Goal: Task Accomplishment & Management: Use online tool/utility

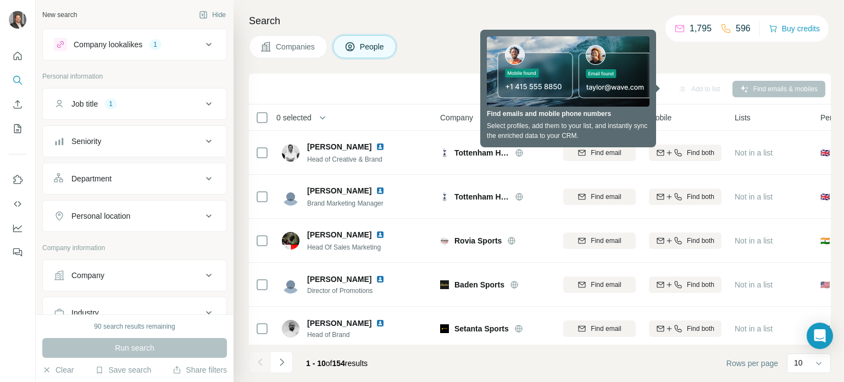
click at [758, 68] on div "Search Companies People Sync to Pipedrive Add to list Find emails & mobiles 0 s…" at bounding box center [539, 191] width 610 height 382
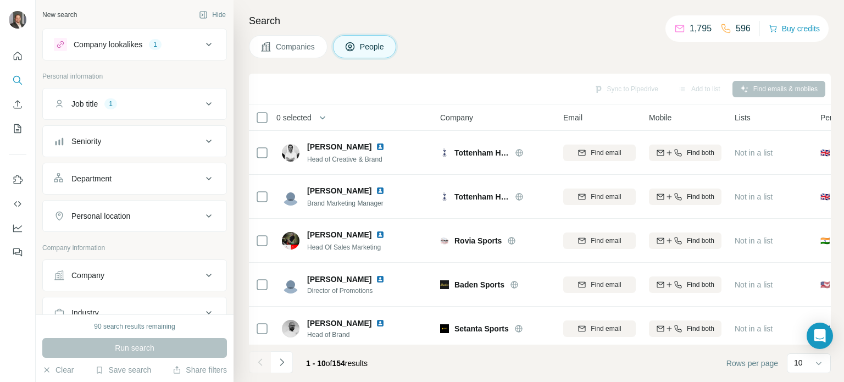
click at [202, 179] on icon at bounding box center [208, 178] width 13 height 13
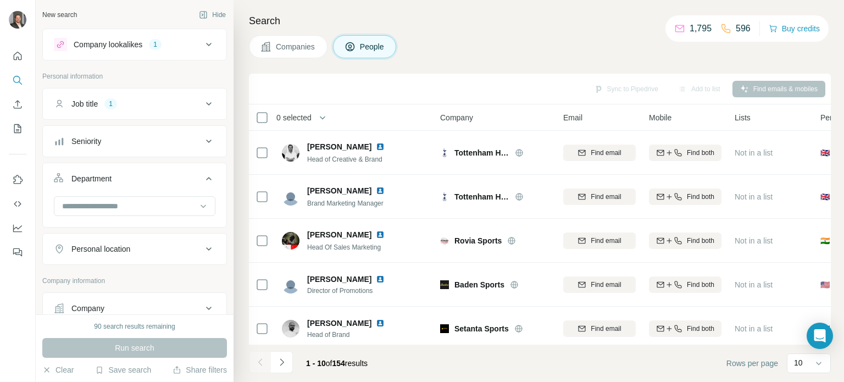
click at [206, 179] on icon at bounding box center [208, 178] width 5 height 3
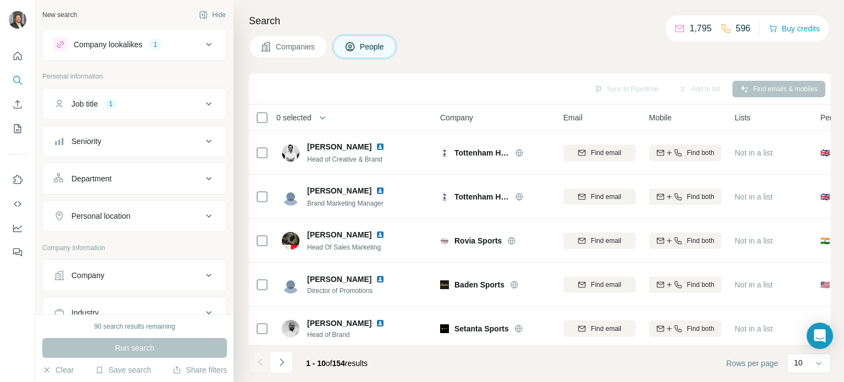
click at [202, 182] on icon at bounding box center [208, 178] width 13 height 13
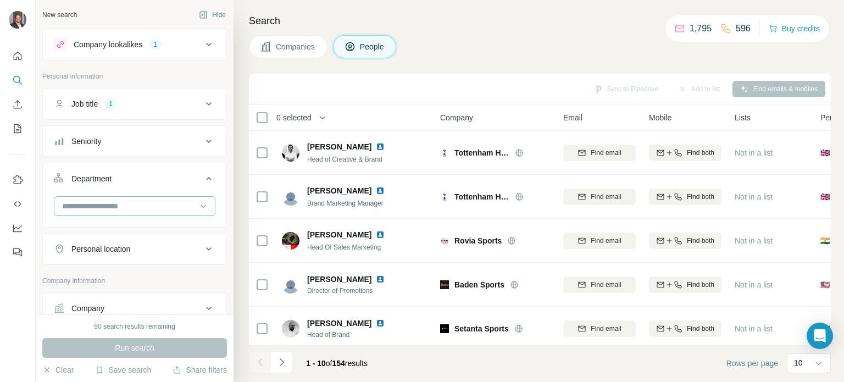
click at [143, 205] on input at bounding box center [129, 206] width 136 height 12
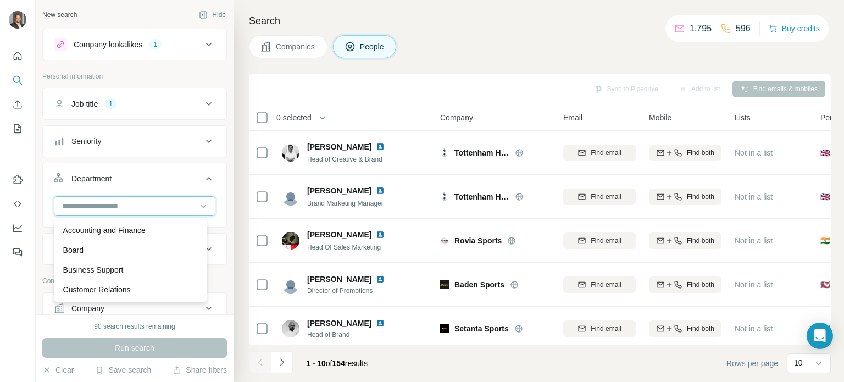
click at [148, 209] on input at bounding box center [129, 206] width 136 height 12
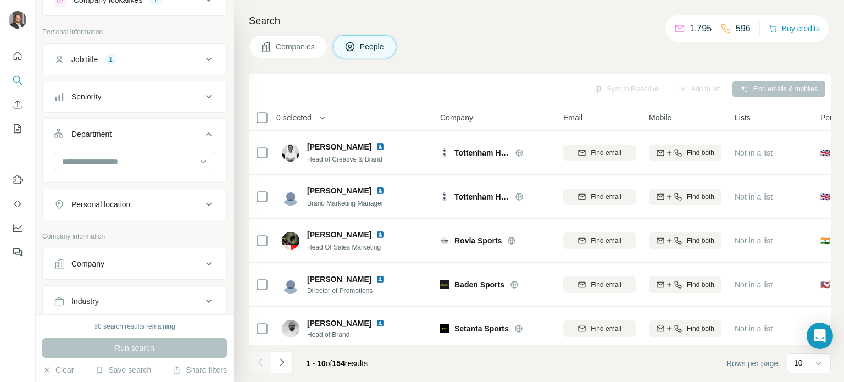
scroll to position [110, 0]
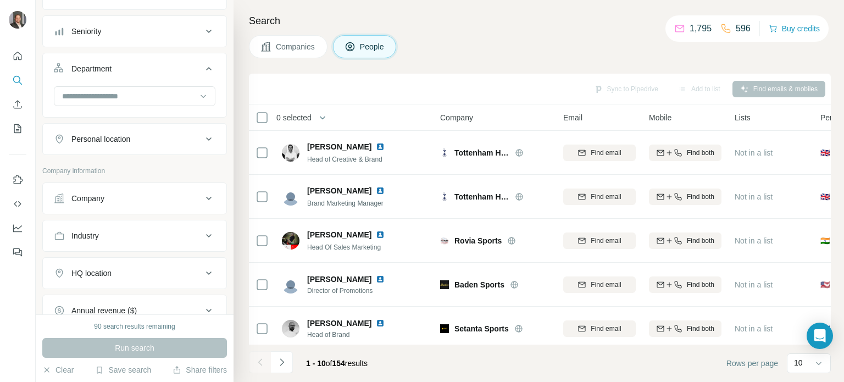
click at [202, 138] on icon at bounding box center [208, 138] width 13 height 13
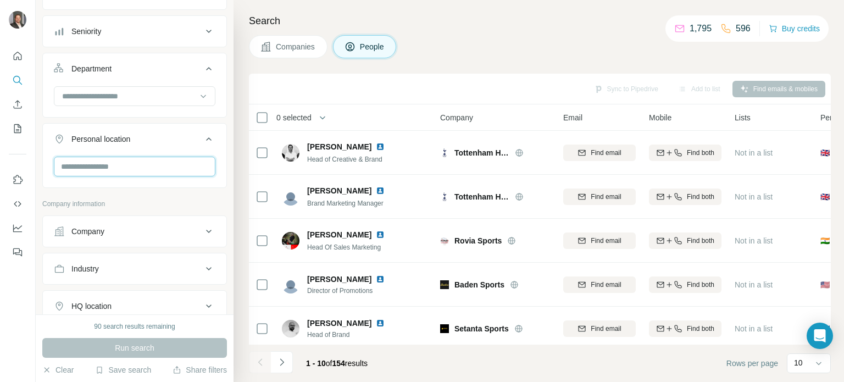
click at [130, 164] on input "text" at bounding box center [135, 167] width 162 height 20
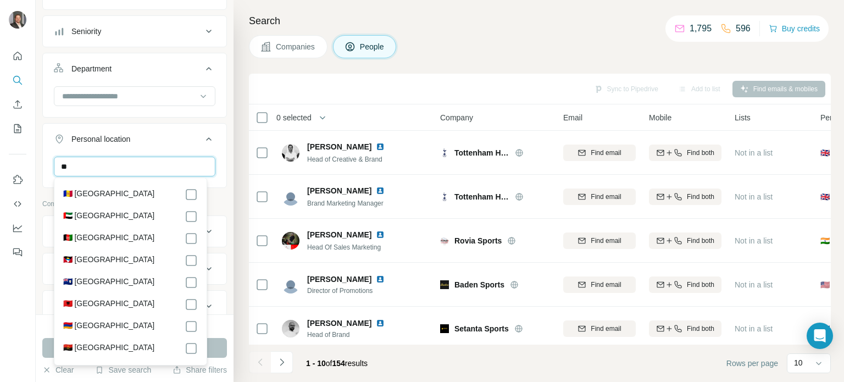
type input "*"
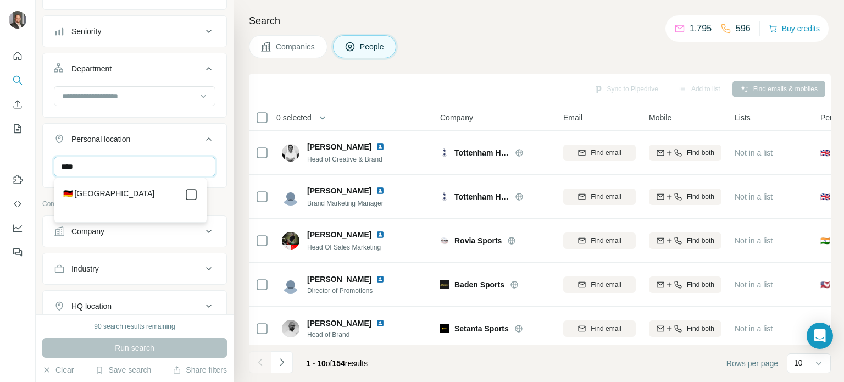
type input "****"
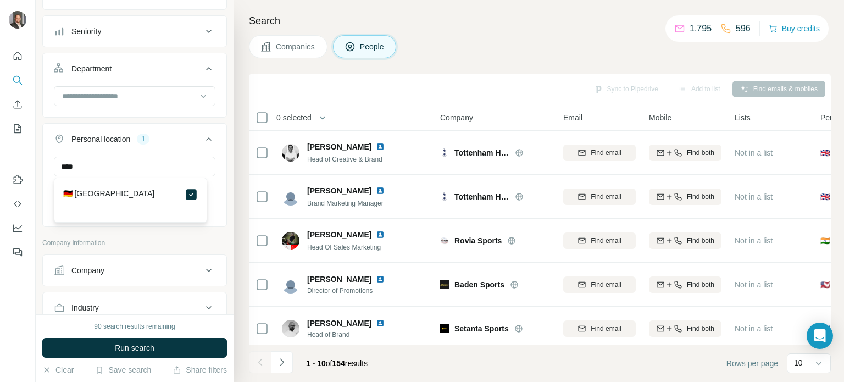
click at [174, 348] on button "Run search" at bounding box center [134, 348] width 185 height 20
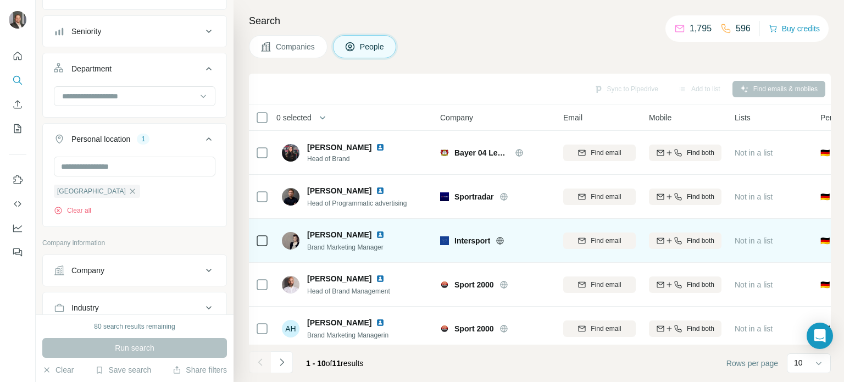
click at [254, 237] on td at bounding box center [262, 241] width 26 height 44
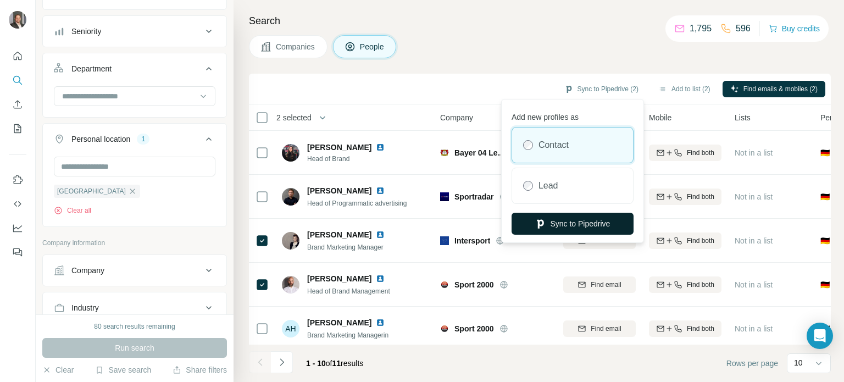
click at [581, 224] on button "Sync to Pipedrive" at bounding box center [573, 224] width 122 height 22
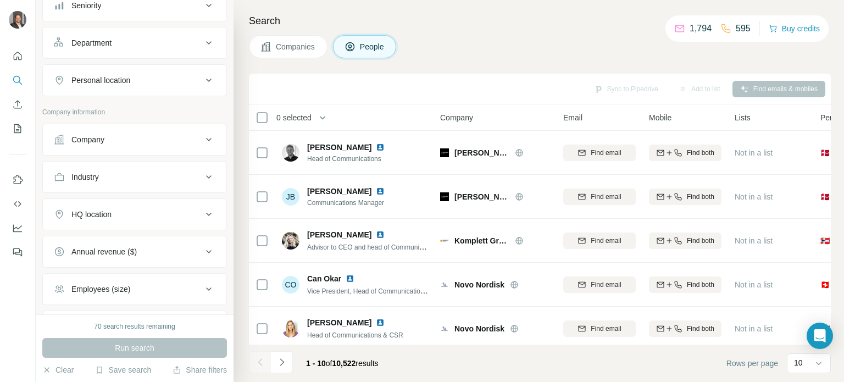
scroll to position [119, 0]
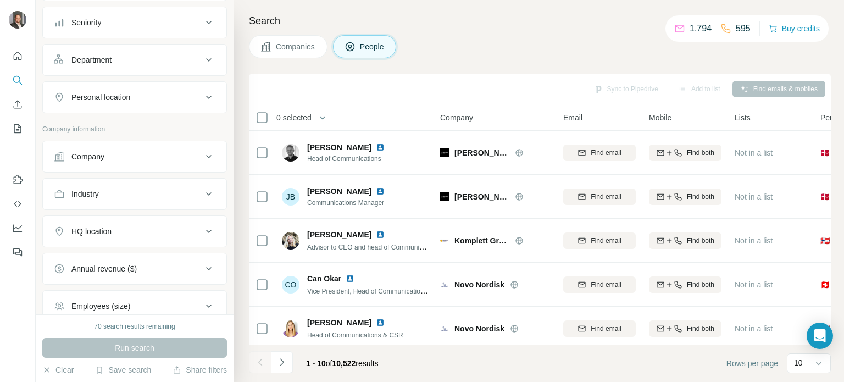
click at [202, 153] on icon at bounding box center [208, 156] width 13 height 13
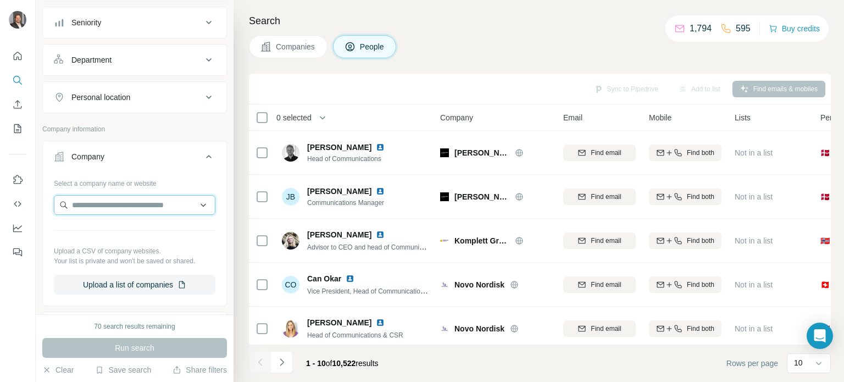
click at [110, 205] on input "text" at bounding box center [135, 205] width 162 height 20
click at [112, 206] on input "text" at bounding box center [135, 205] width 162 height 20
click at [173, 121] on div "Company lookalikes 1 Personal information Job title 1 Seniority Department Pers…" at bounding box center [134, 220] width 185 height 620
click at [202, 94] on icon at bounding box center [208, 97] width 13 height 13
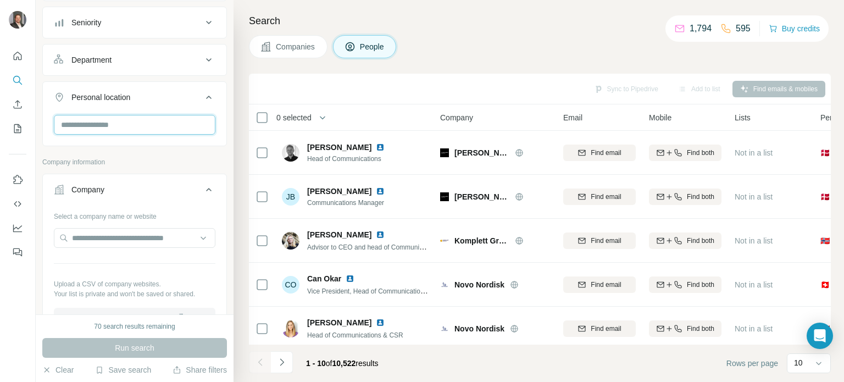
click at [106, 127] on input "text" at bounding box center [135, 125] width 162 height 20
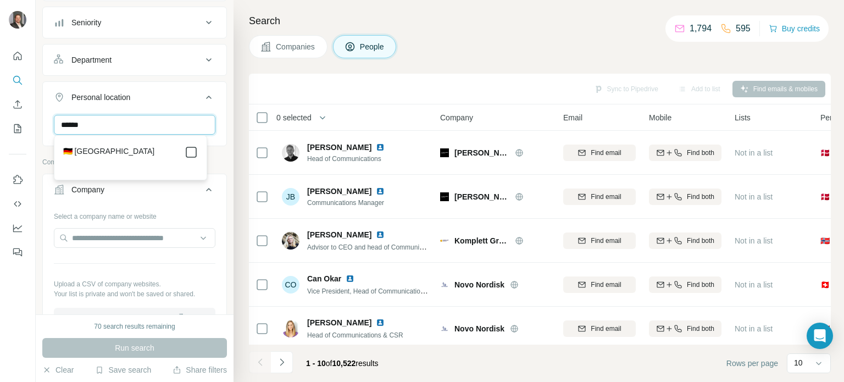
type input "******"
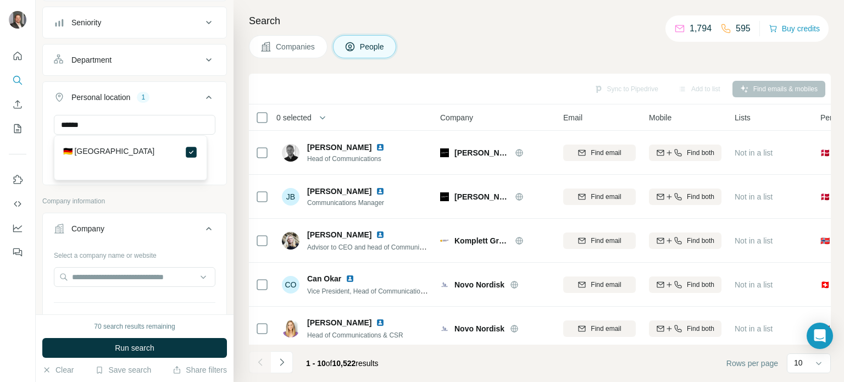
click at [135, 350] on span "Run search" at bounding box center [135, 347] width 40 height 11
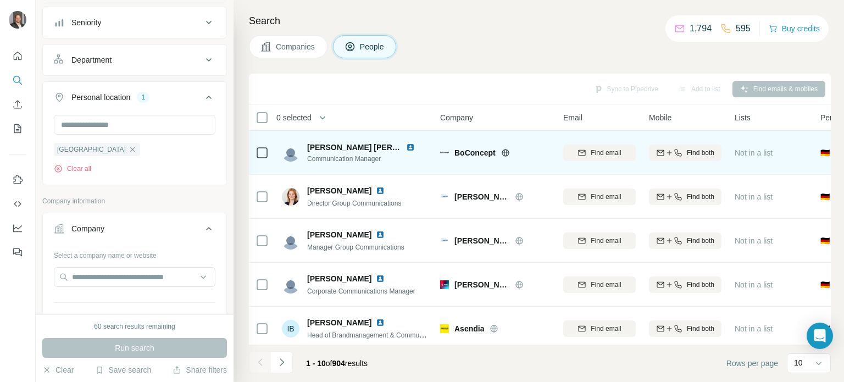
click at [290, 155] on img at bounding box center [291, 153] width 18 height 18
click at [346, 148] on span "Kirstine Bagger Andersen" at bounding box center [372, 147] width 131 height 9
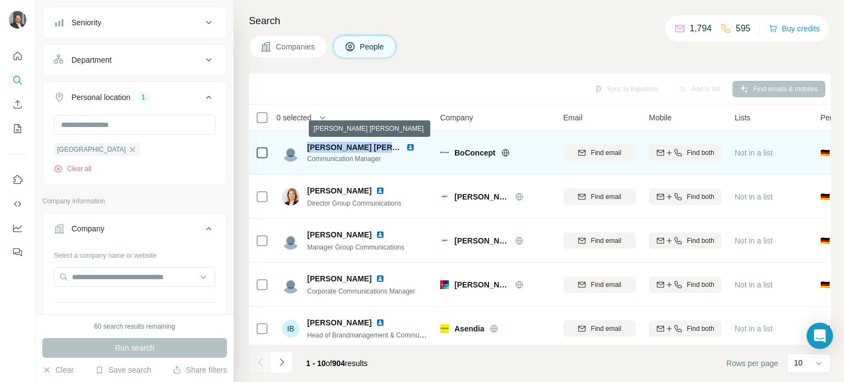
drag, startPoint x: 308, startPoint y: 145, endPoint x: 394, endPoint y: 152, distance: 86.6
click at [394, 152] on div "Kirstine Bagger Andersen" at bounding box center [354, 147] width 95 height 11
copy span "Kirstine Bagger Anders"
click at [410, 147] on img at bounding box center [410, 147] width 9 height 9
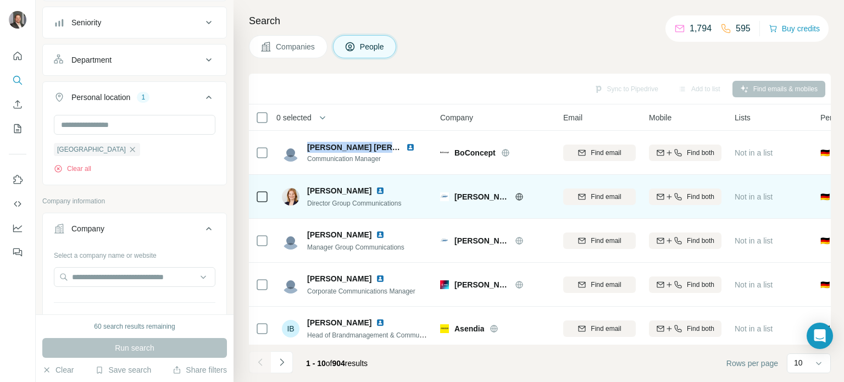
click at [376, 191] on img at bounding box center [380, 190] width 9 height 9
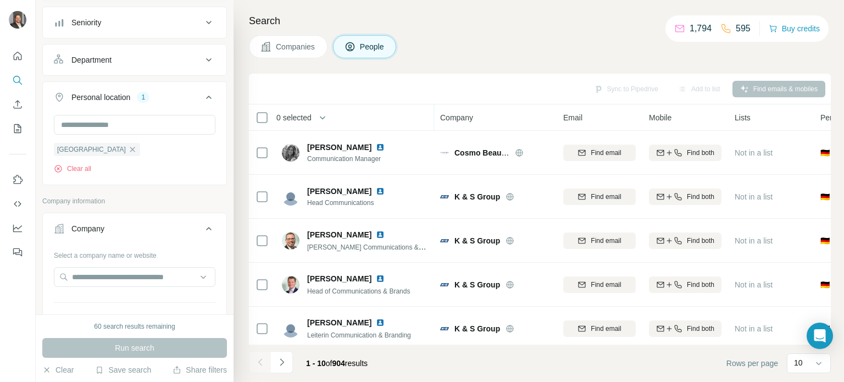
scroll to position [231, 0]
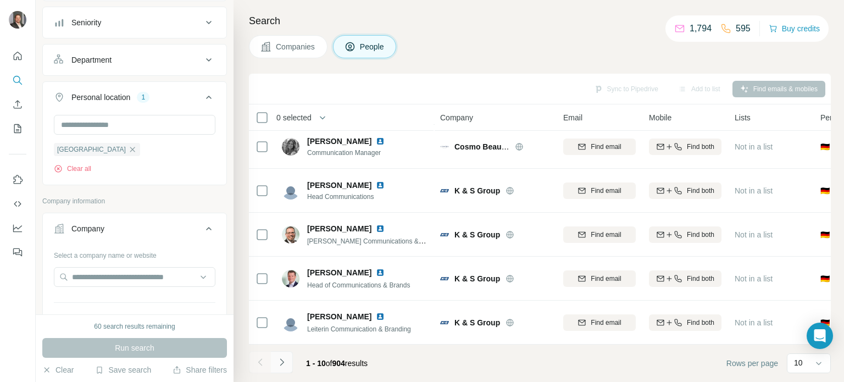
click at [279, 367] on icon "Navigate to next page" at bounding box center [281, 362] width 11 height 11
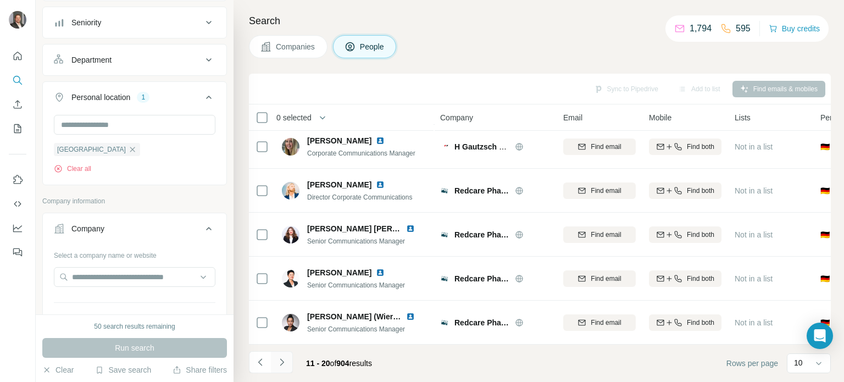
click at [281, 365] on icon "Navigate to next page" at bounding box center [282, 361] width 4 height 7
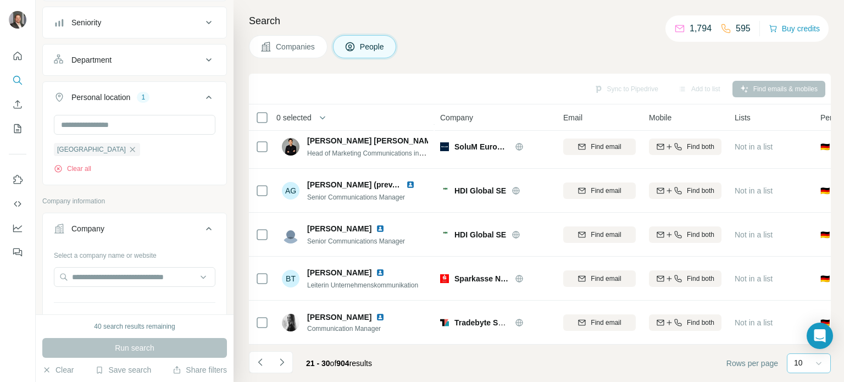
click at [821, 366] on icon at bounding box center [818, 363] width 11 height 11
click at [804, 299] on p "40" at bounding box center [800, 298] width 9 height 11
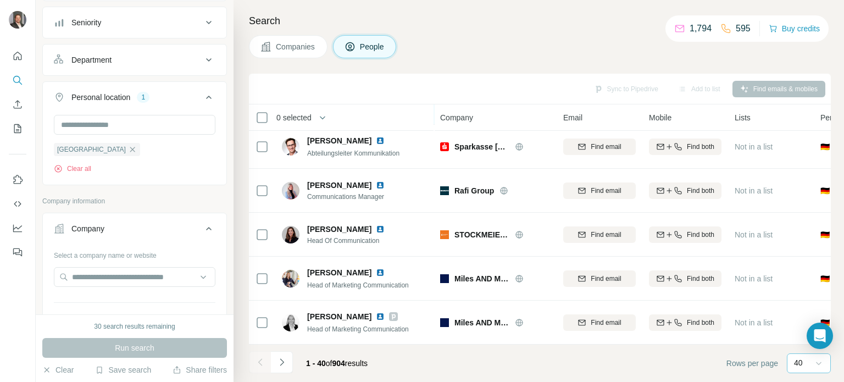
scroll to position [1549, 0]
click at [281, 363] on icon "Navigate to next page" at bounding box center [281, 362] width 11 height 11
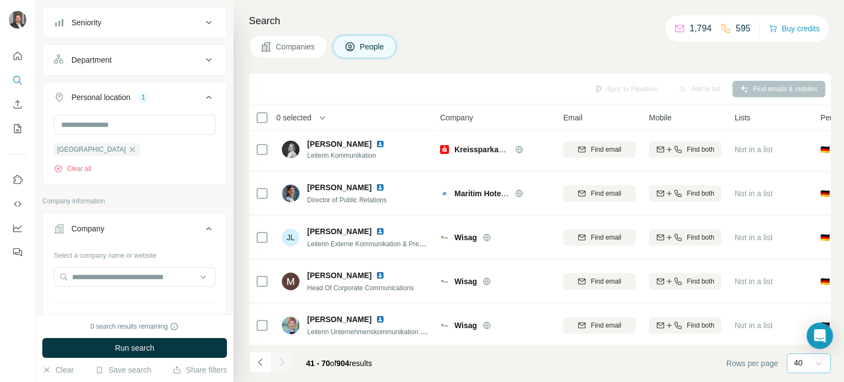
scroll to position [769, 0]
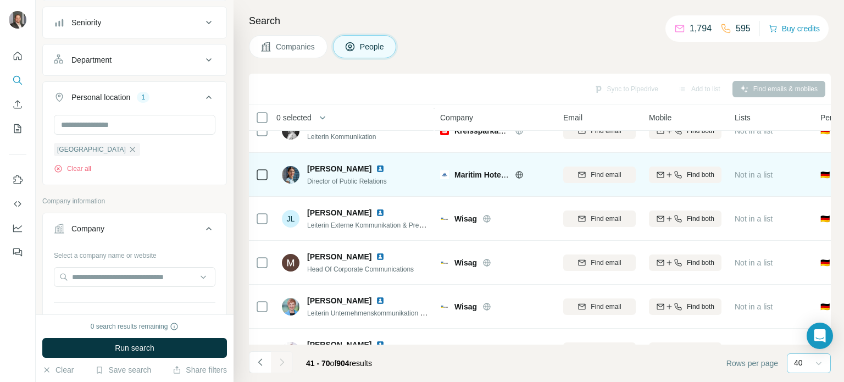
click at [385, 170] on img at bounding box center [380, 168] width 9 height 9
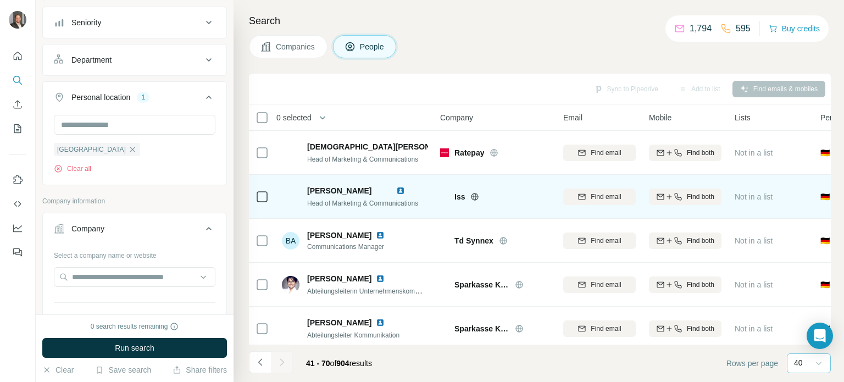
scroll to position [1110, 0]
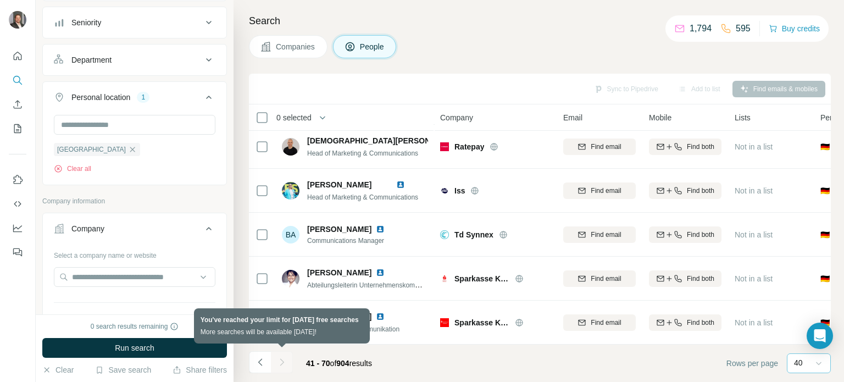
click at [279, 363] on div at bounding box center [282, 362] width 22 height 22
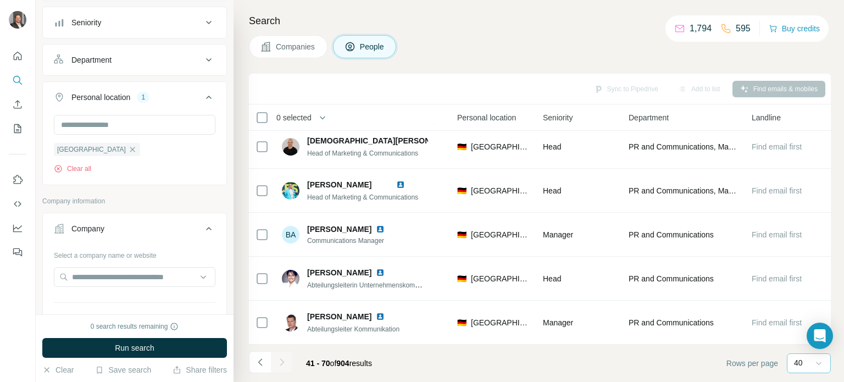
scroll to position [1110, 8]
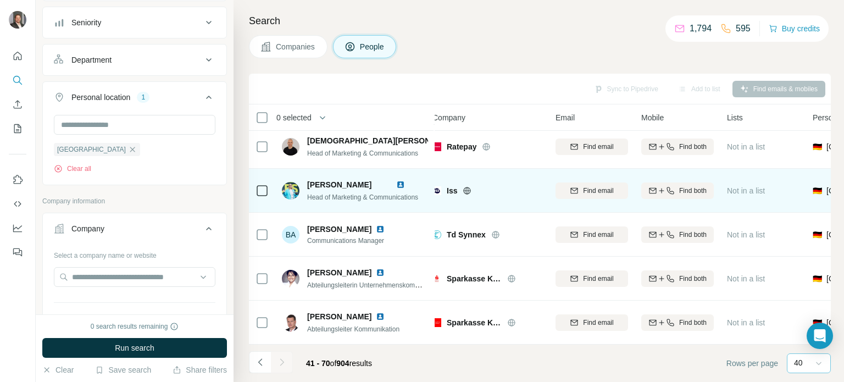
click at [405, 180] on img at bounding box center [400, 184] width 9 height 9
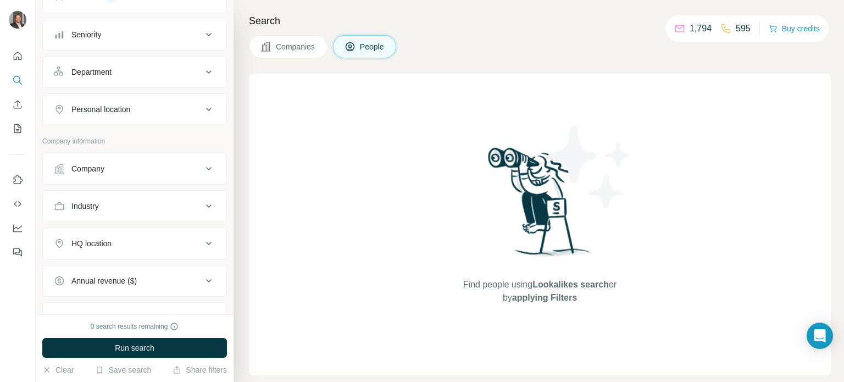
scroll to position [110, 0]
click at [207, 165] on icon at bounding box center [208, 165] width 13 height 13
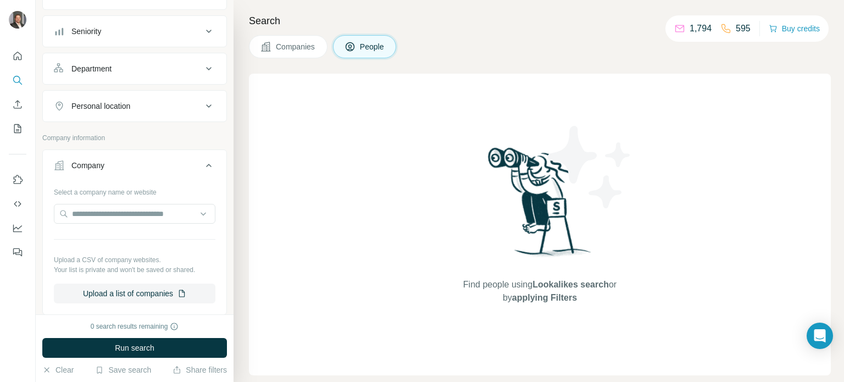
click at [205, 165] on icon at bounding box center [208, 165] width 13 height 13
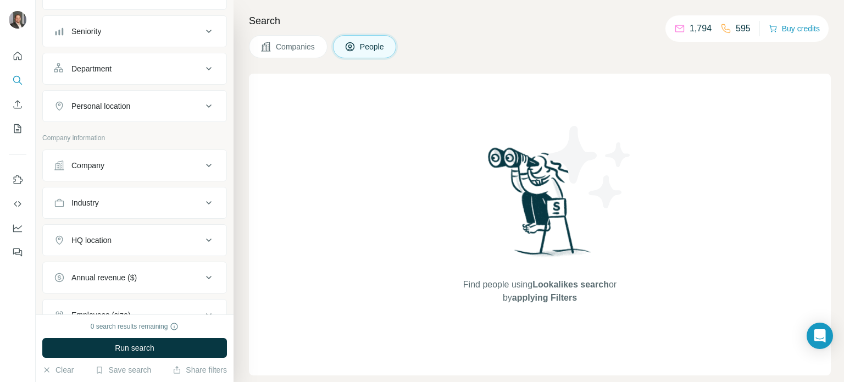
click at [202, 197] on icon at bounding box center [208, 202] width 13 height 13
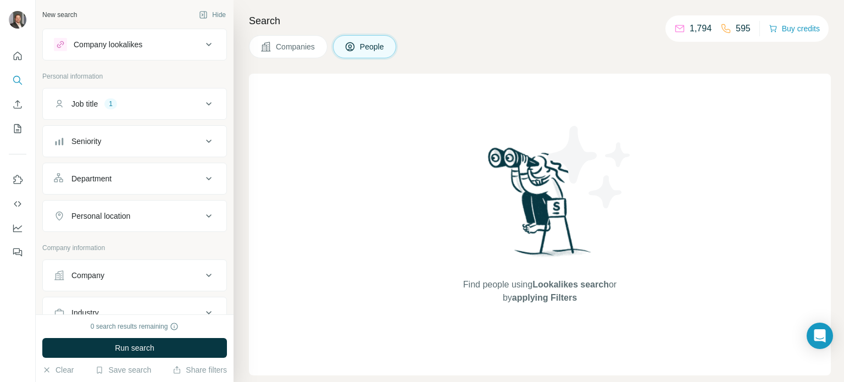
scroll to position [0, 0]
click at [202, 176] on icon at bounding box center [208, 178] width 13 height 13
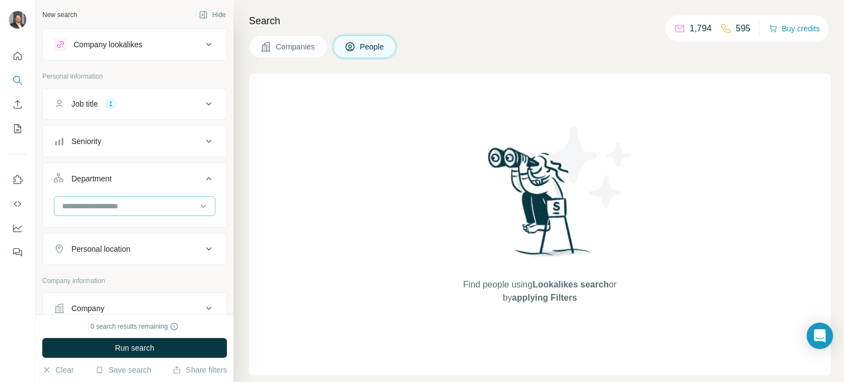
click at [123, 200] on input at bounding box center [129, 206] width 136 height 12
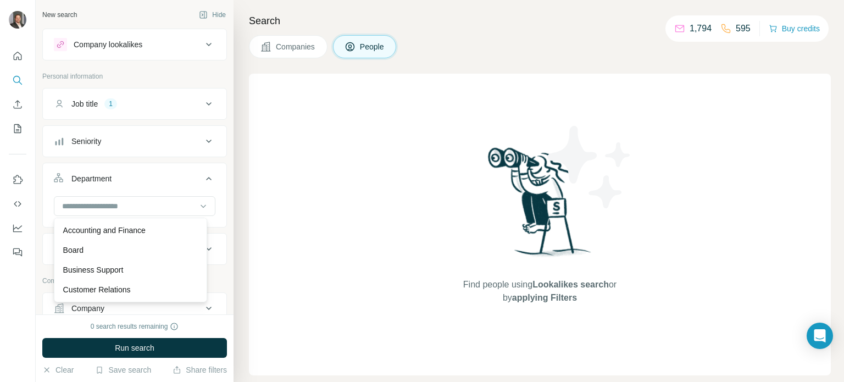
click at [193, 183] on div "Department" at bounding box center [128, 178] width 148 height 11
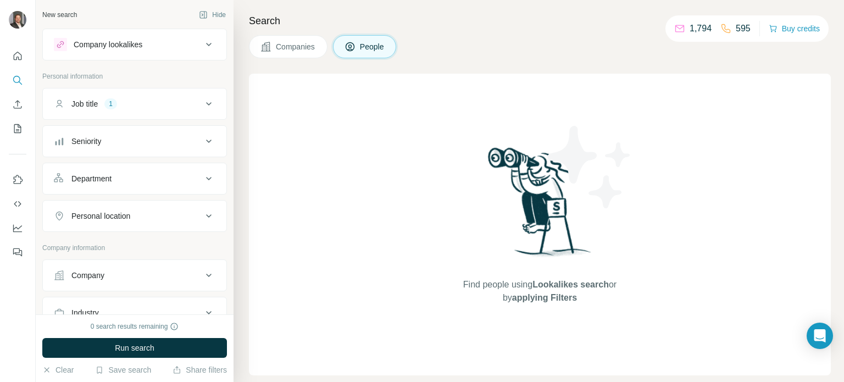
scroll to position [55, 0]
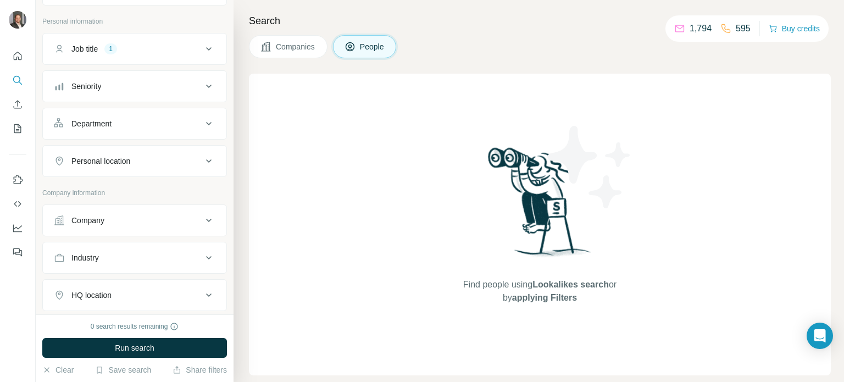
click at [202, 159] on icon at bounding box center [208, 160] width 13 height 13
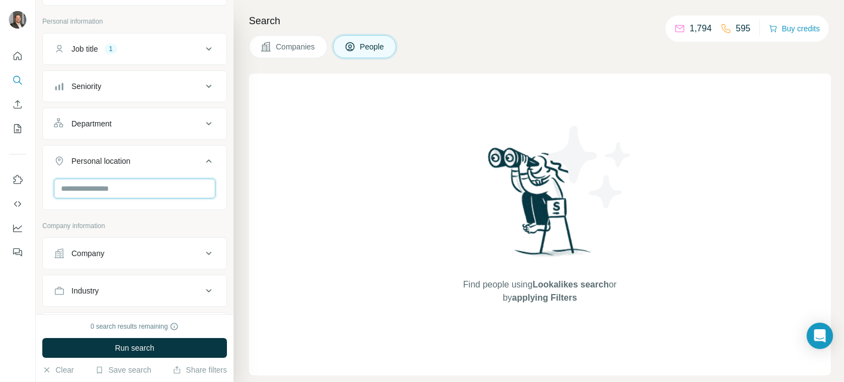
click at [121, 189] on input "text" at bounding box center [135, 189] width 162 height 20
type input "*******"
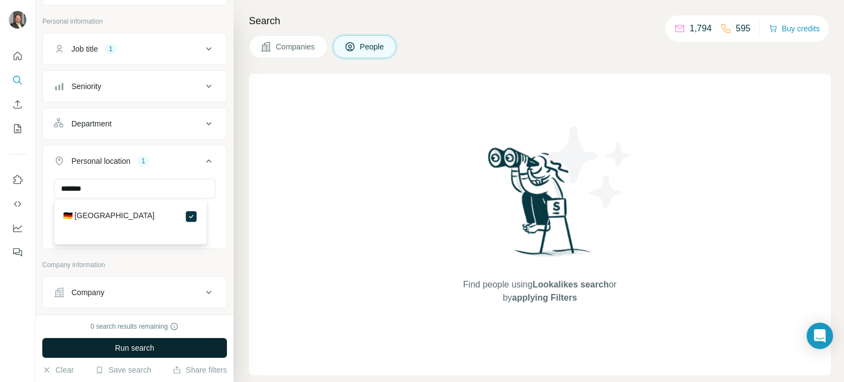
click at [149, 342] on span "Run search" at bounding box center [135, 347] width 40 height 11
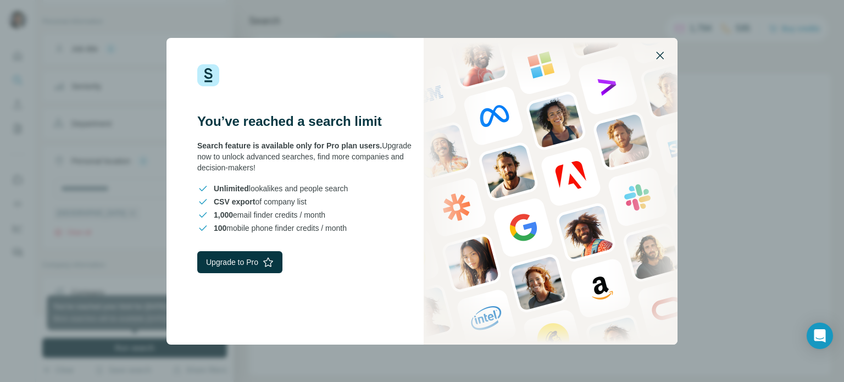
click at [659, 55] on icon "button" at bounding box center [659, 55] width 13 height 13
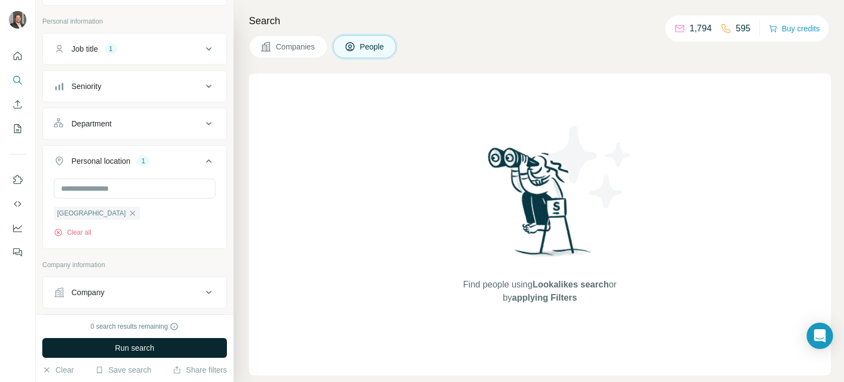
click at [202, 51] on icon at bounding box center [208, 48] width 13 height 13
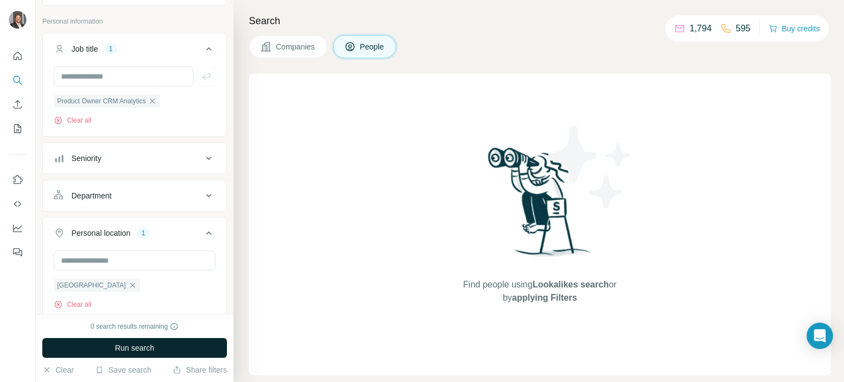
click at [202, 51] on icon at bounding box center [208, 48] width 13 height 13
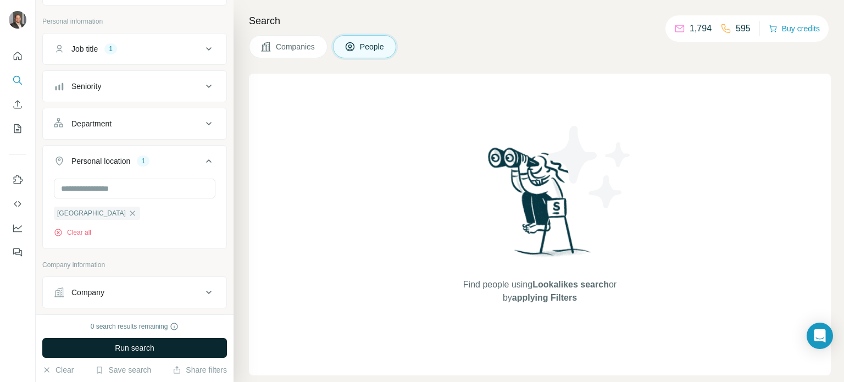
click at [204, 81] on icon at bounding box center [208, 86] width 13 height 13
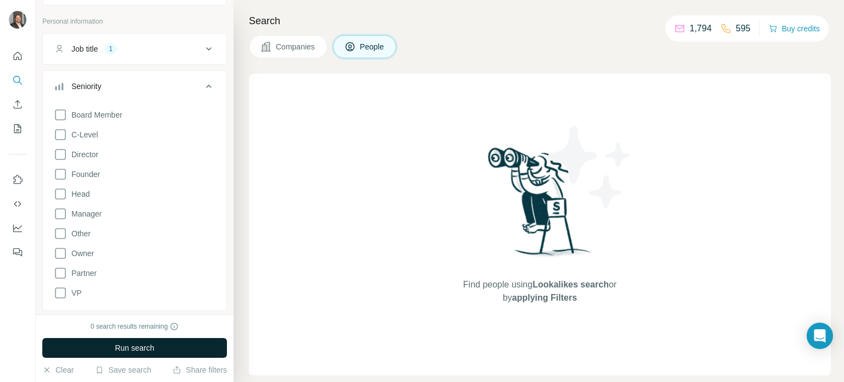
click at [204, 81] on icon at bounding box center [208, 86] width 13 height 13
